Goal: Book appointment/travel/reservation

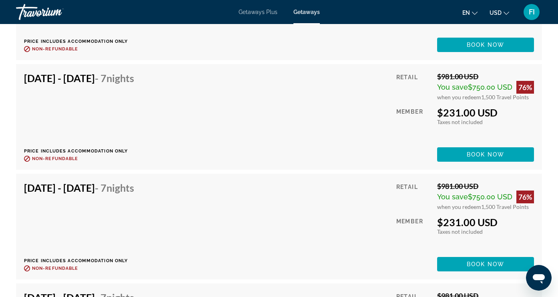
scroll to position [4433, 0]
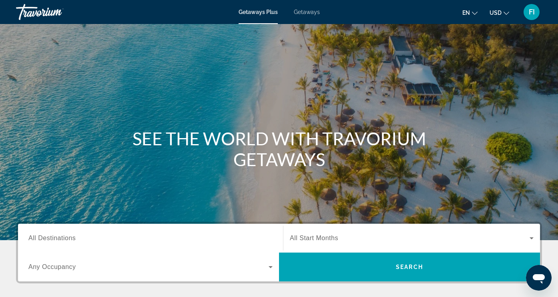
click at [84, 234] on input "Destination All Destinations" at bounding box center [150, 239] width 244 height 10
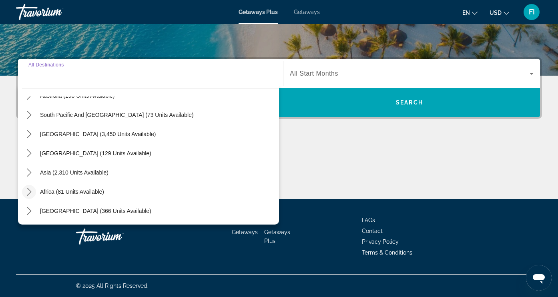
scroll to position [130, 0]
click at [29, 173] on icon "Toggle Asia (2,310 units available) submenu" at bounding box center [29, 173] width 8 height 8
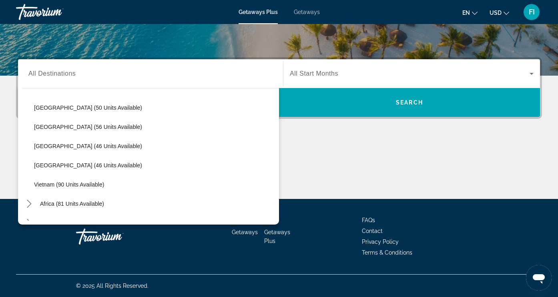
scroll to position [310, 0]
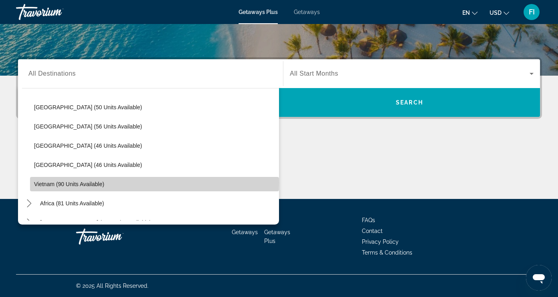
click at [93, 183] on span "Vietnam (90 units available)" at bounding box center [69, 184] width 70 height 6
type input "**********"
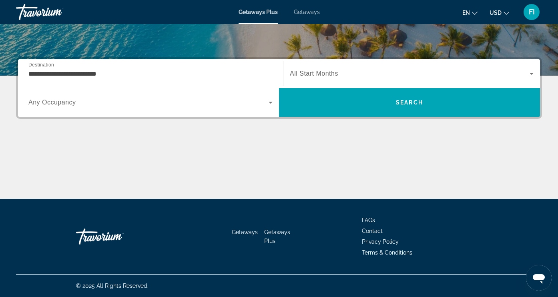
click at [68, 103] on span "Any Occupancy" at bounding box center [52, 102] width 48 height 7
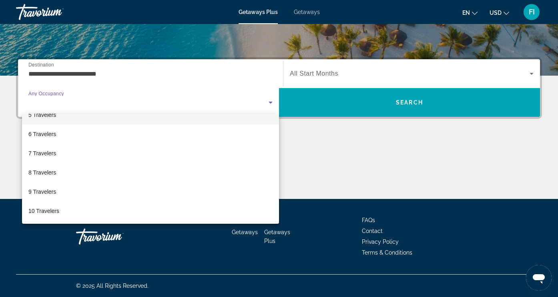
scroll to position [89, 0]
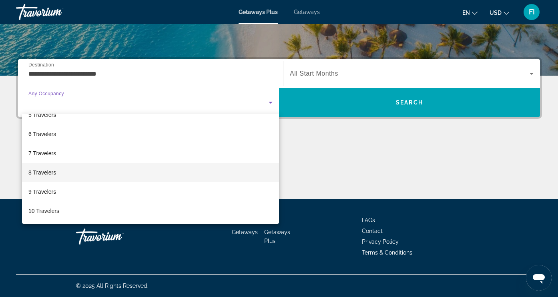
click at [49, 175] on span "8 Travelers" at bounding box center [42, 173] width 28 height 10
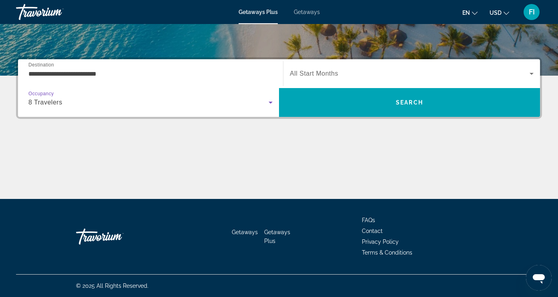
click at [326, 72] on span "All Start Months" at bounding box center [314, 73] width 48 height 7
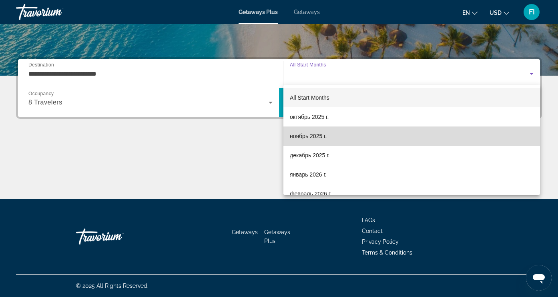
click at [300, 134] on span "ноябрь 2025 г." at bounding box center [308, 136] width 37 height 10
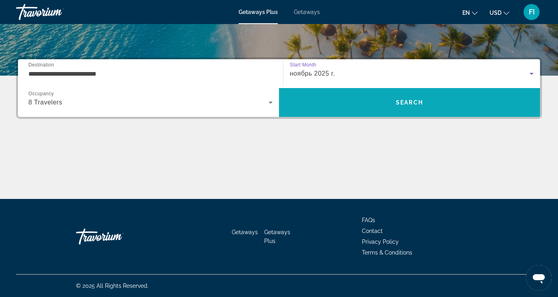
click at [348, 105] on span "Search" at bounding box center [409, 102] width 261 height 19
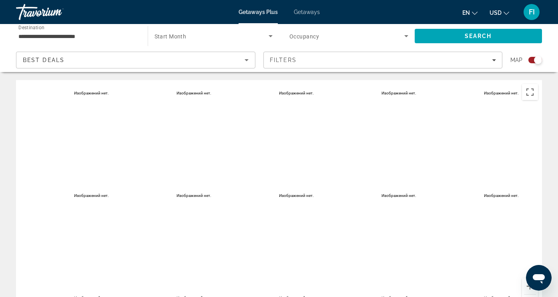
click at [186, 41] on div "Search widget" at bounding box center [214, 36] width 119 height 22
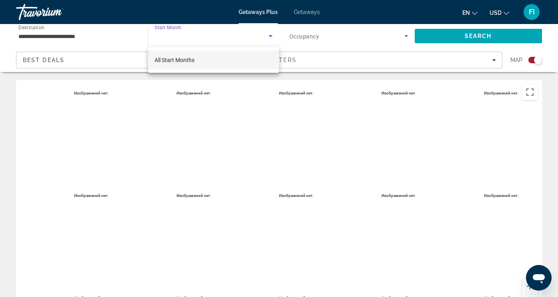
click at [300, 37] on div at bounding box center [279, 148] width 558 height 297
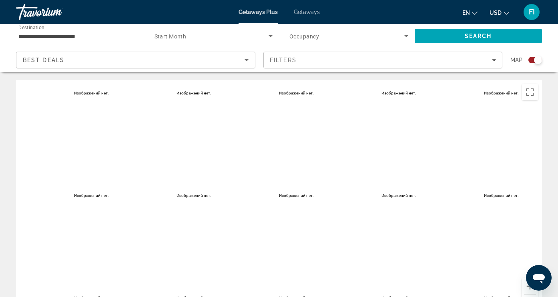
click at [300, 37] on span "Occupancy" at bounding box center [305, 36] width 30 height 6
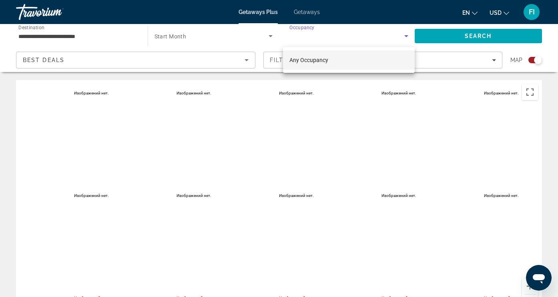
click at [296, 64] on span "Any Occupancy" at bounding box center [309, 60] width 39 height 10
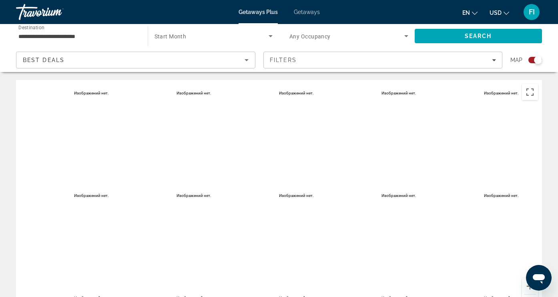
click at [81, 41] on div "**********" at bounding box center [77, 36] width 119 height 23
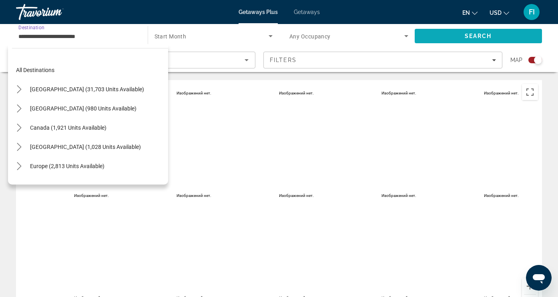
scroll to position [322, 0]
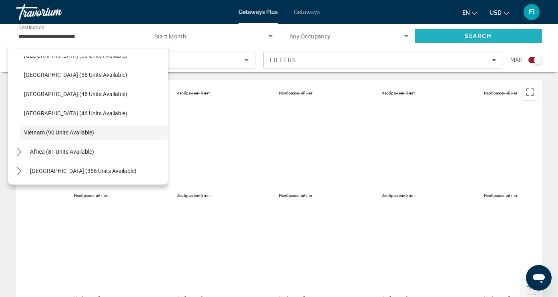
click at [453, 37] on span "Search" at bounding box center [479, 35] width 128 height 19
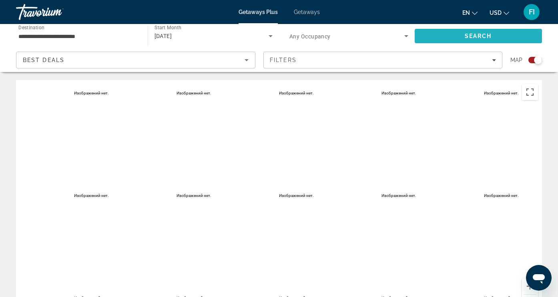
click at [447, 38] on span "Search" at bounding box center [479, 35] width 128 height 19
click at [117, 105] on div "Main content" at bounding box center [279, 200] width 526 height 240
click at [38, 38] on input "**********" at bounding box center [77, 37] width 119 height 10
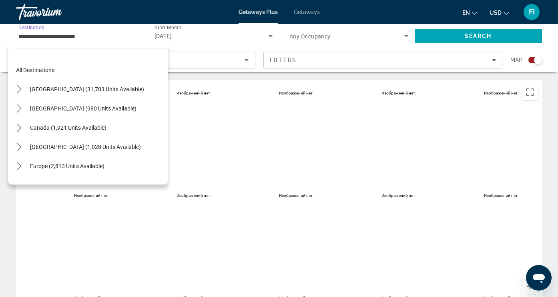
scroll to position [322, 0]
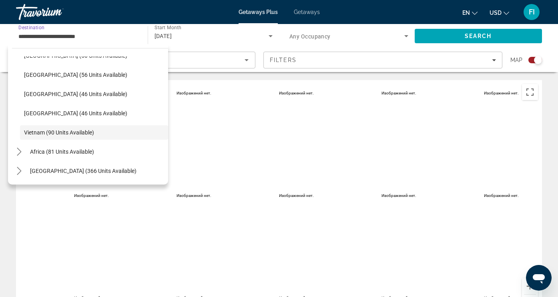
click at [304, 9] on span "Getaways" at bounding box center [307, 12] width 26 height 6
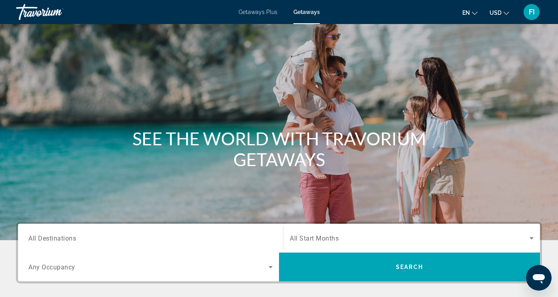
click at [87, 236] on input "Destination All Destinations" at bounding box center [150, 239] width 244 height 10
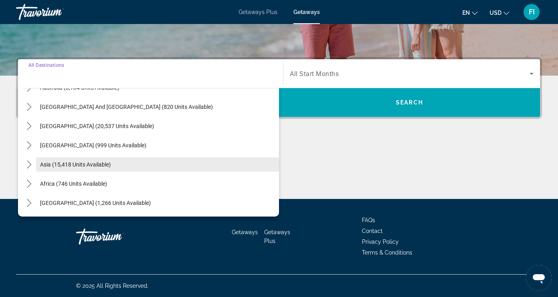
scroll to position [130, 0]
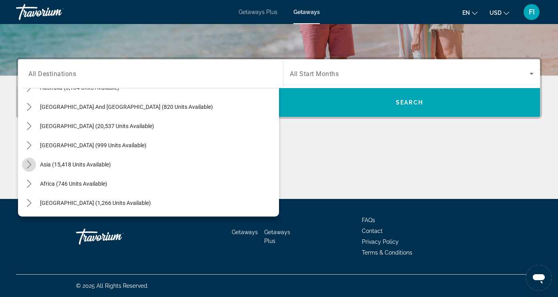
click at [27, 163] on icon "Toggle Asia (15,418 units available) submenu" at bounding box center [29, 165] width 8 height 8
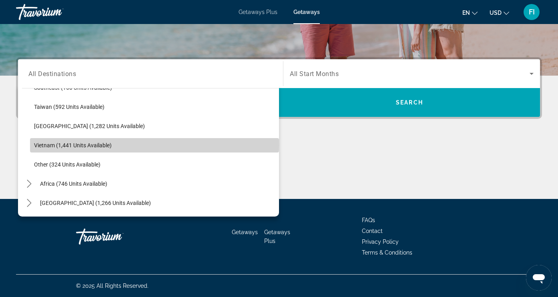
click at [66, 145] on span "Vietnam (1,441 units available)" at bounding box center [73, 145] width 78 height 6
type input "**********"
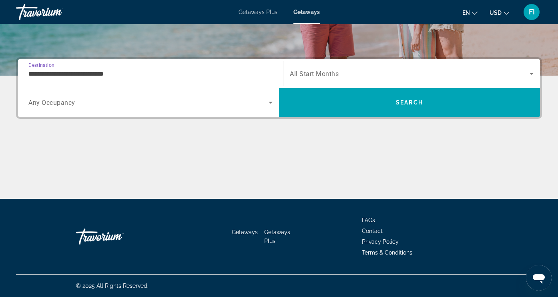
click at [84, 105] on span "Search widget" at bounding box center [148, 103] width 240 height 10
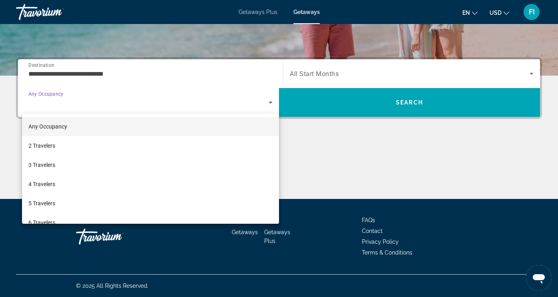
click at [67, 129] on mat-option "Any Occupancy" at bounding box center [150, 126] width 257 height 19
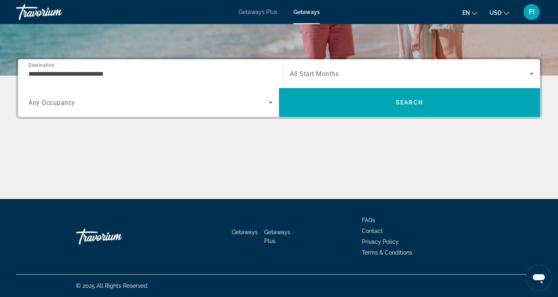
click at [333, 75] on span "All Start Months" at bounding box center [314, 74] width 49 height 8
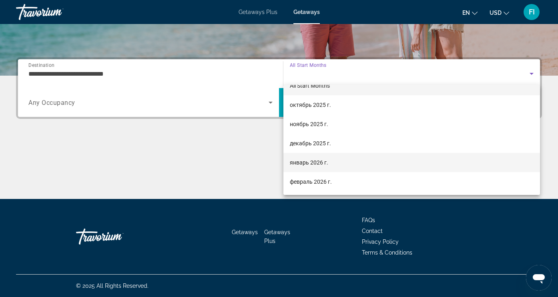
scroll to position [17, 0]
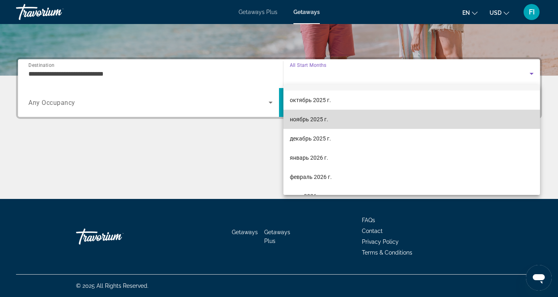
click at [315, 123] on span "ноябрь 2025 г." at bounding box center [309, 120] width 38 height 10
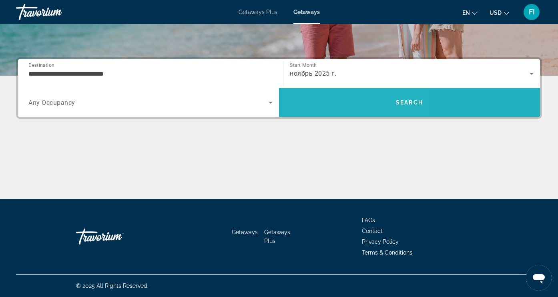
click at [333, 106] on span "Search" at bounding box center [409, 102] width 261 height 19
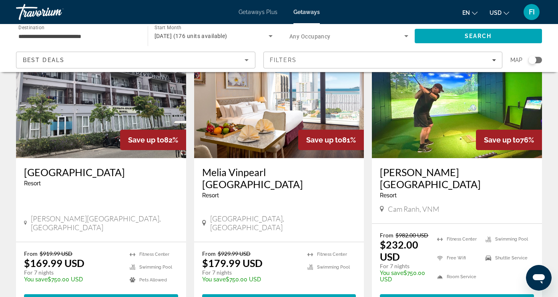
scroll to position [956, 0]
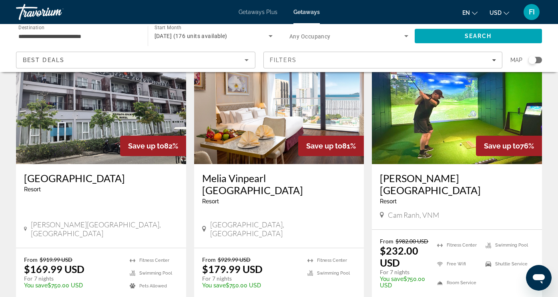
click at [453, 106] on img "Main content" at bounding box center [457, 100] width 170 height 128
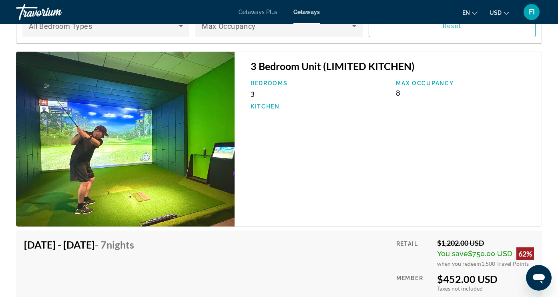
scroll to position [1506, 0]
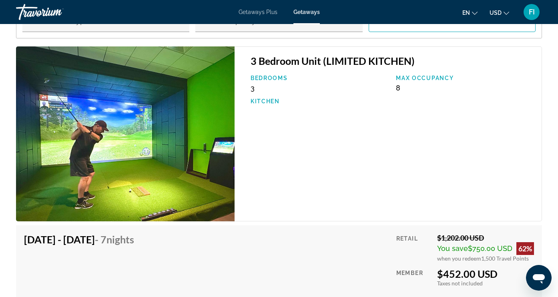
click at [163, 156] on img "Main content" at bounding box center [125, 133] width 219 height 175
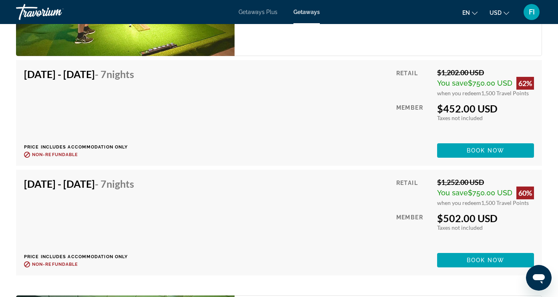
scroll to position [1678, 0]
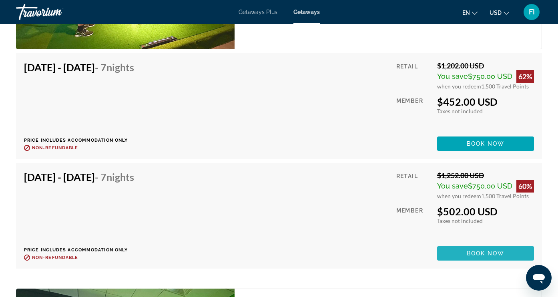
click at [451, 244] on span "Main content" at bounding box center [485, 253] width 97 height 19
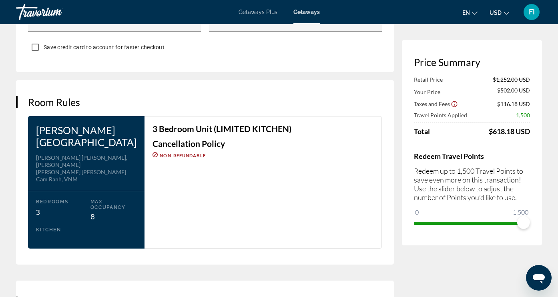
scroll to position [971, 0]
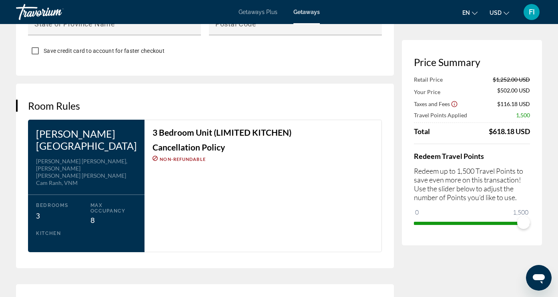
click at [112, 165] on div "Nguyen Tat Thanh, Cam Hai Dong Cam Lam, Khanh Hoa Cam Ranh, VNM" at bounding box center [86, 172] width 101 height 29
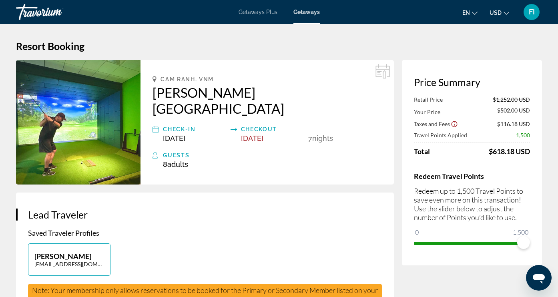
scroll to position [0, 0]
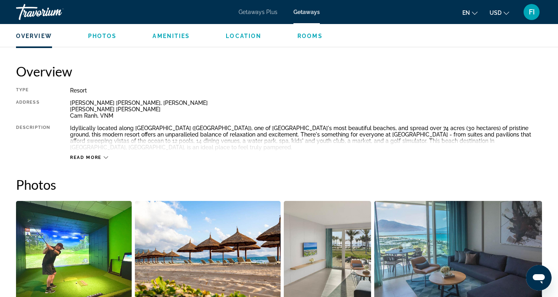
scroll to position [375, 0]
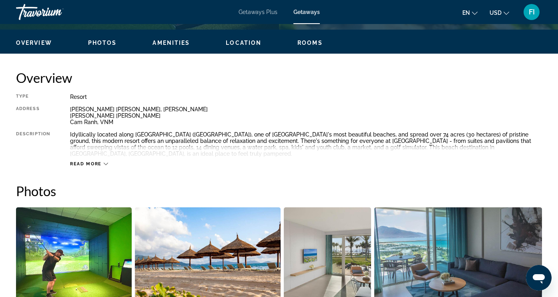
click at [323, 43] on span "Rooms" at bounding box center [310, 43] width 25 height 6
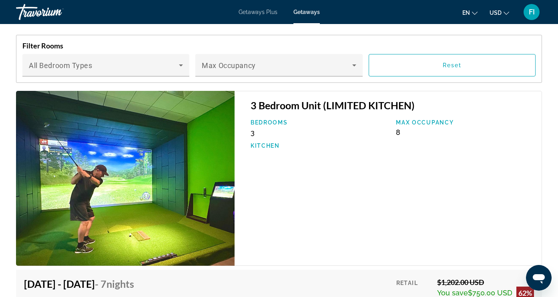
scroll to position [1455, 0]
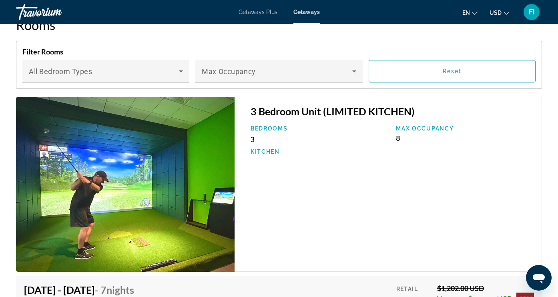
click at [264, 125] on p "Bedrooms" at bounding box center [320, 128] width 138 height 6
click at [185, 150] on img "Main content" at bounding box center [125, 184] width 219 height 175
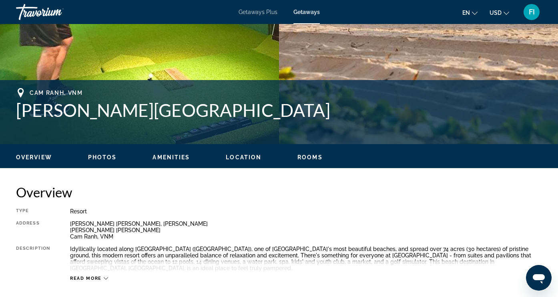
scroll to position [259, 0]
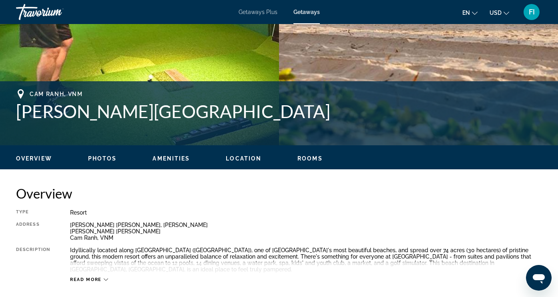
click at [171, 161] on span "Amenities" at bounding box center [171, 158] width 37 height 6
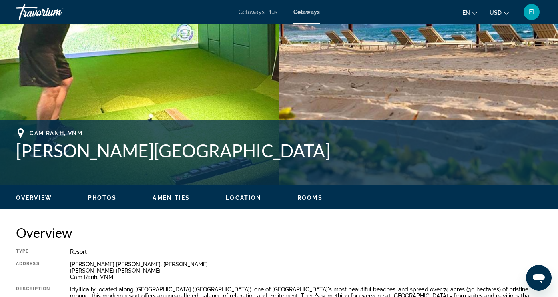
scroll to position [208, 0]
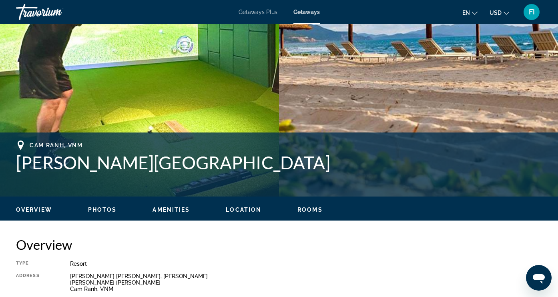
click at [100, 208] on span "Photos" at bounding box center [102, 210] width 29 height 6
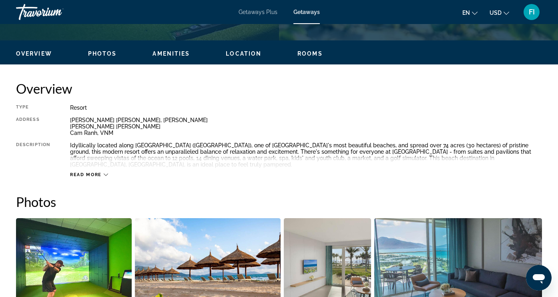
scroll to position [366, 0]
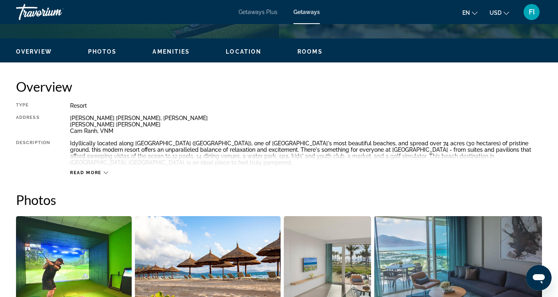
click at [33, 52] on span "Overview" at bounding box center [34, 51] width 36 height 6
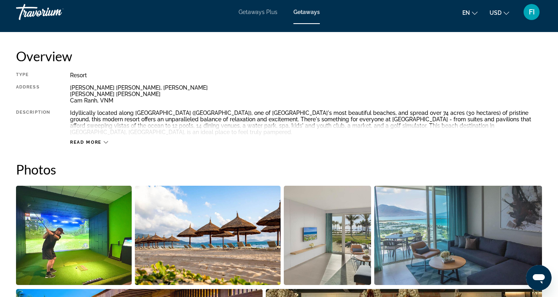
click at [108, 140] on icon "Main content" at bounding box center [106, 142] width 4 height 4
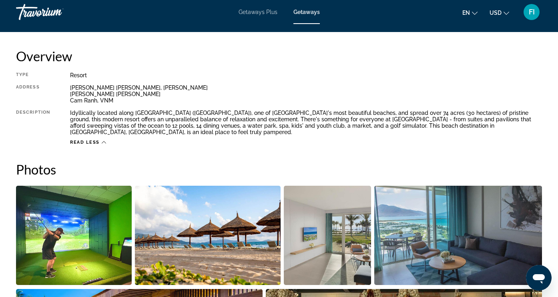
click at [104, 140] on icon "Main content" at bounding box center [104, 142] width 4 height 4
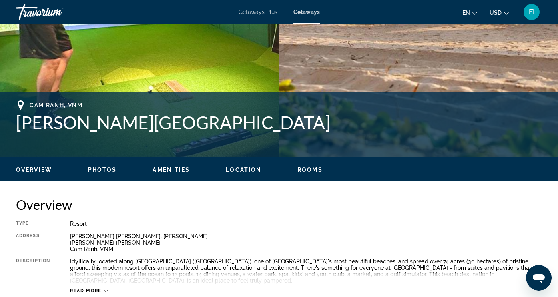
click at [42, 173] on button "Overview" at bounding box center [34, 169] width 36 height 7
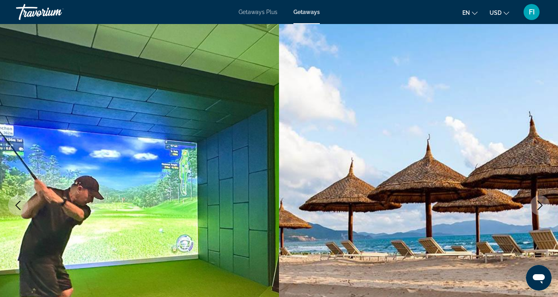
scroll to position [6, 0]
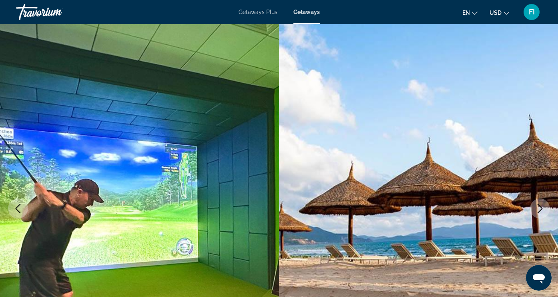
click at [253, 12] on span "Getaways Plus" at bounding box center [258, 12] width 39 height 6
